Goal: Find specific page/section: Find specific page/section

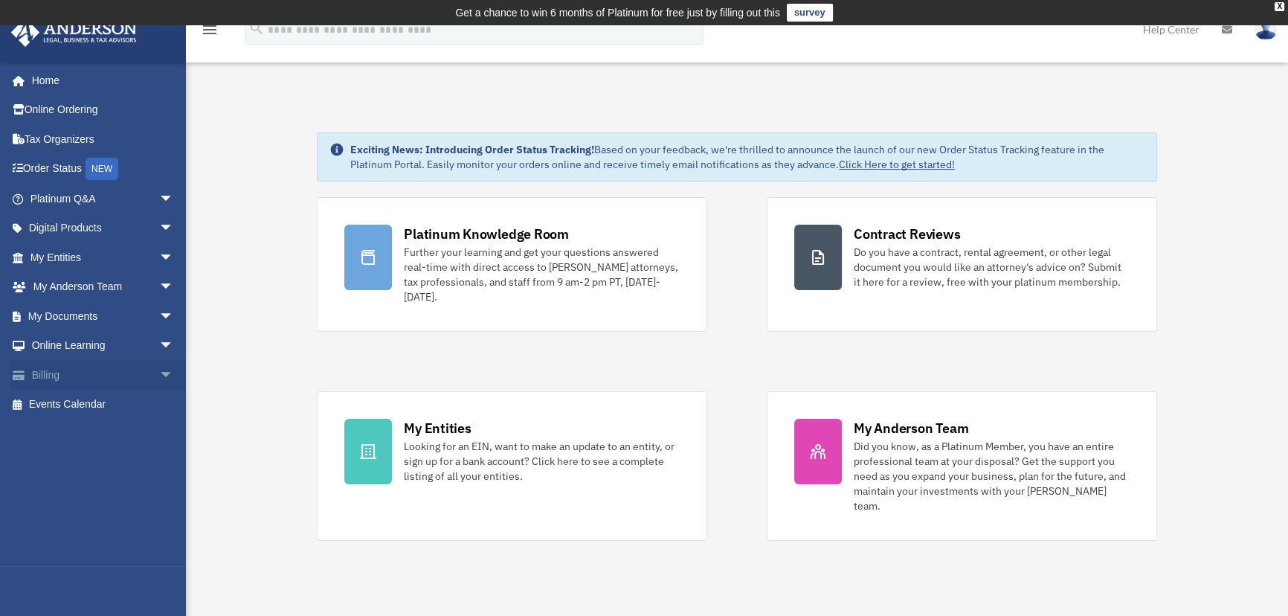
click at [48, 376] on link "Billing arrow_drop_down" at bounding box center [103, 375] width 186 height 30
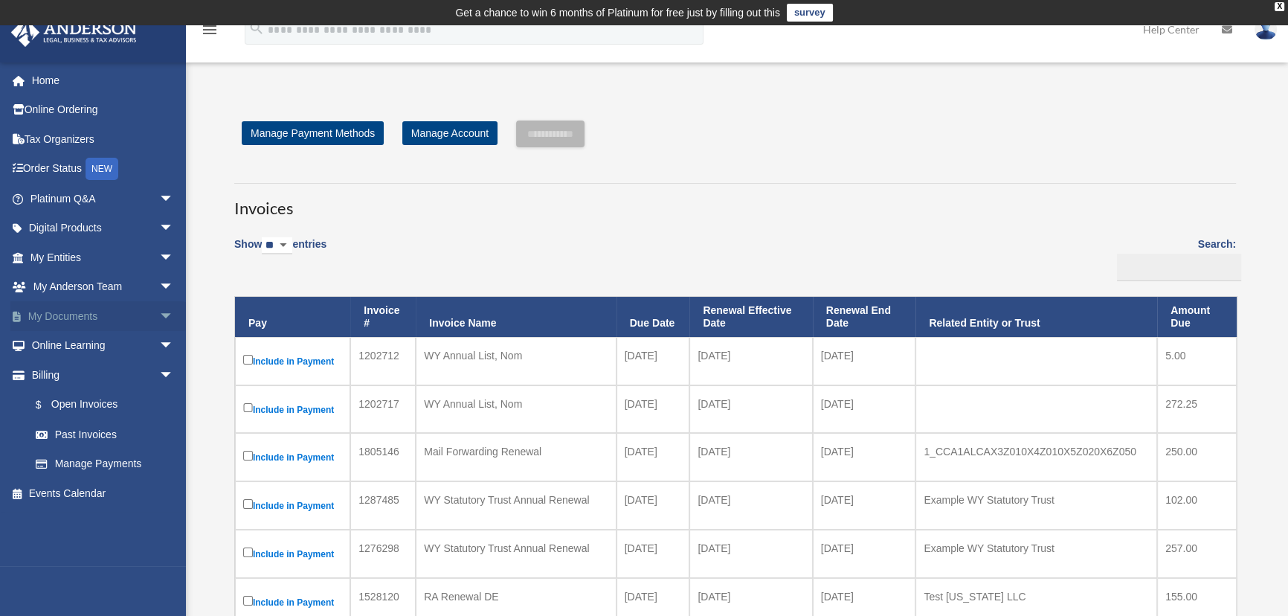
click at [159, 309] on span "arrow_drop_down" at bounding box center [174, 316] width 30 height 30
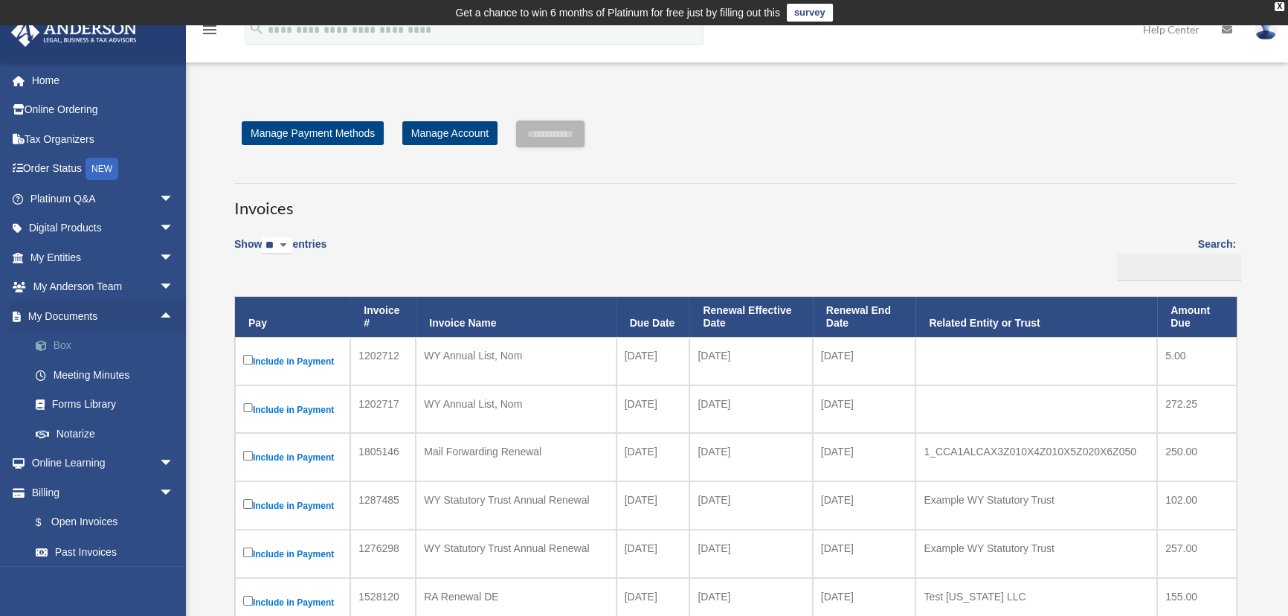
click at [59, 343] on link "Box" at bounding box center [108, 346] width 175 height 30
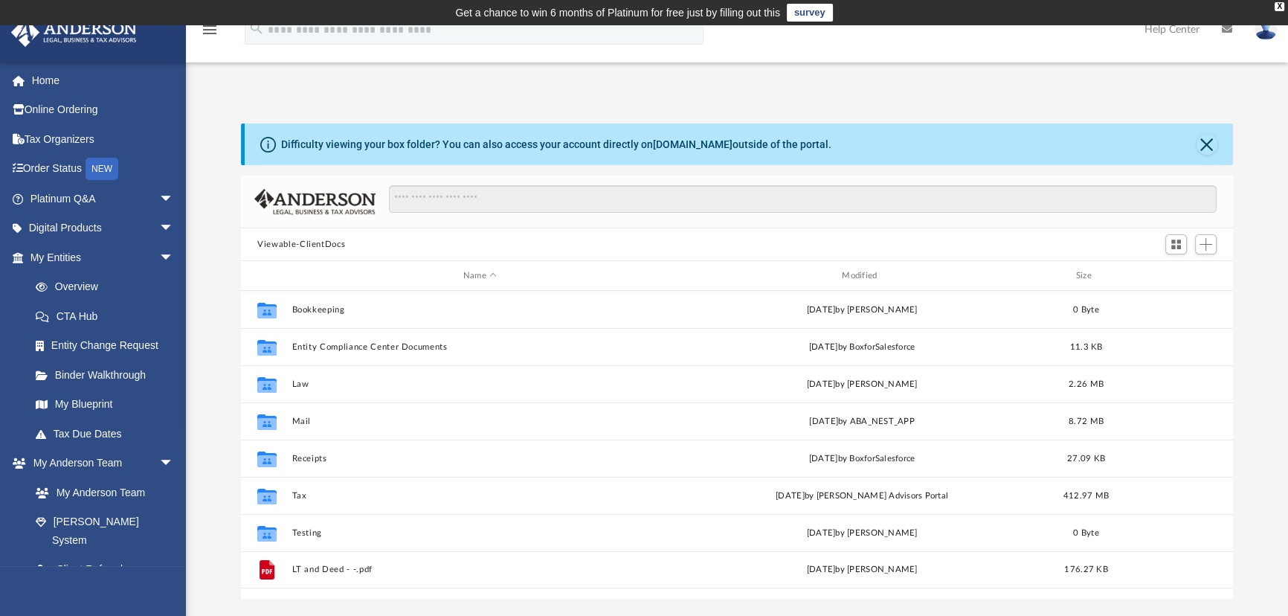
scroll to position [327, 981]
